Goal: Book appointment/travel/reservation

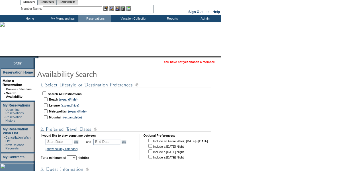
scroll to position [28, 0]
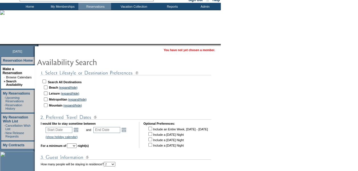
click at [48, 87] on input "checkbox" at bounding box center [46, 88] width 4 height 4
checkbox input "true"
click at [79, 129] on link "Open the calendar popup." at bounding box center [76, 130] width 6 height 6
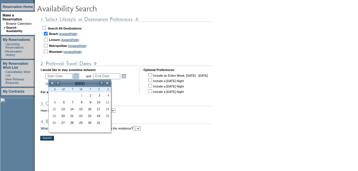
scroll to position [114, 0]
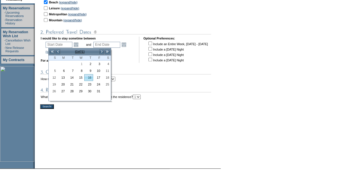
click at [89, 77] on link "16" at bounding box center [89, 78] width 8 height 6
type input "[DATE]"
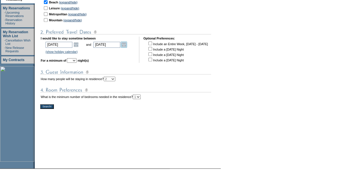
click at [127, 46] on link "Open the calendar popup." at bounding box center [124, 45] width 6 height 6
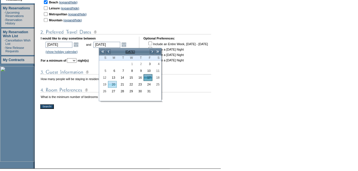
click at [108, 83] on link "20" at bounding box center [112, 84] width 8 height 6
type input "[DATE]"
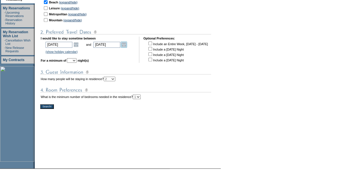
click at [127, 44] on link "Open the calendar popup." at bounding box center [124, 45] width 6 height 6
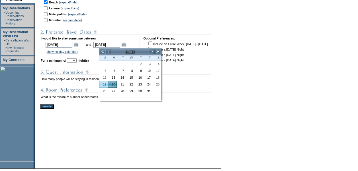
click at [106, 84] on link "19" at bounding box center [103, 84] width 8 height 6
type input "[DATE]"
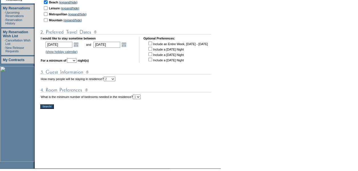
click at [77, 62] on select "1 2 3 4 5 6 7 8 9 10 11 12 13 14" at bounding box center [72, 60] width 10 height 5
select select "2"
click at [75, 59] on select "1 2 3 4 5 6 7 8 9 10 11 12 13 14" at bounding box center [72, 60] width 10 height 5
click at [50, 108] on input "Search!" at bounding box center [47, 106] width 14 height 5
